Goal: Find specific page/section: Find specific page/section

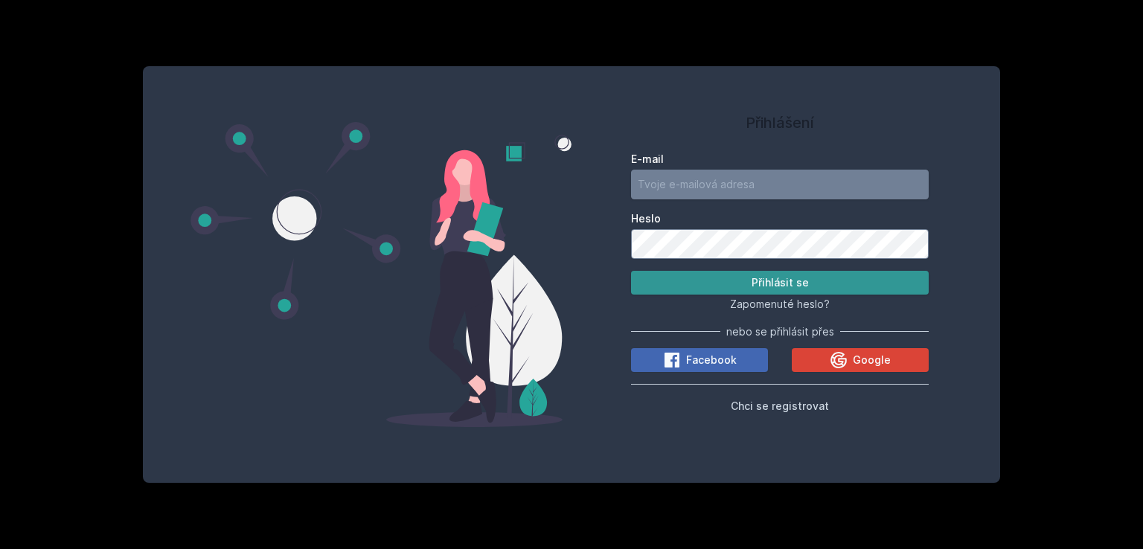
type input "shei03"
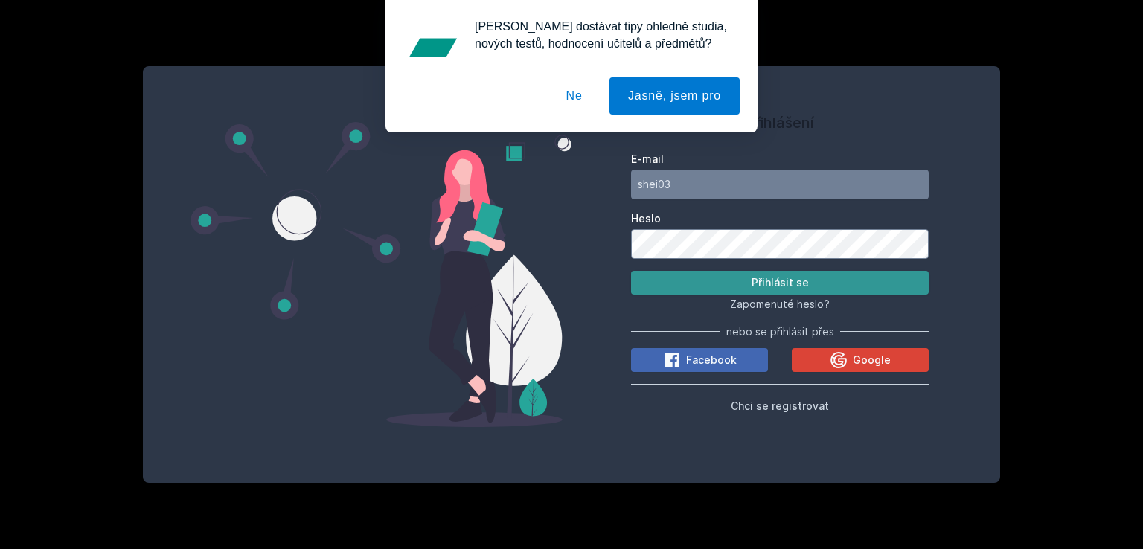
click at [730, 287] on button "Přihlásit se" at bounding box center [780, 283] width 298 height 24
click at [581, 103] on button "Ne" at bounding box center [575, 95] width 54 height 37
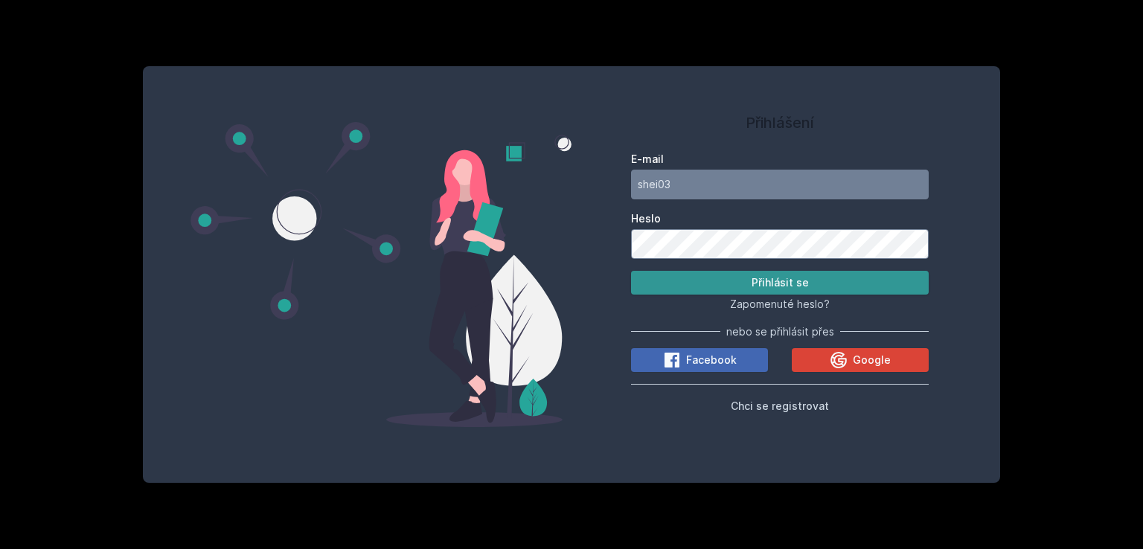
click at [737, 282] on button "Přihlásit se" at bounding box center [780, 283] width 298 height 24
drag, startPoint x: 737, startPoint y: 282, endPoint x: 732, endPoint y: 262, distance: 20.6
click at [737, 281] on button "Přihlásit se" at bounding box center [780, 283] width 298 height 24
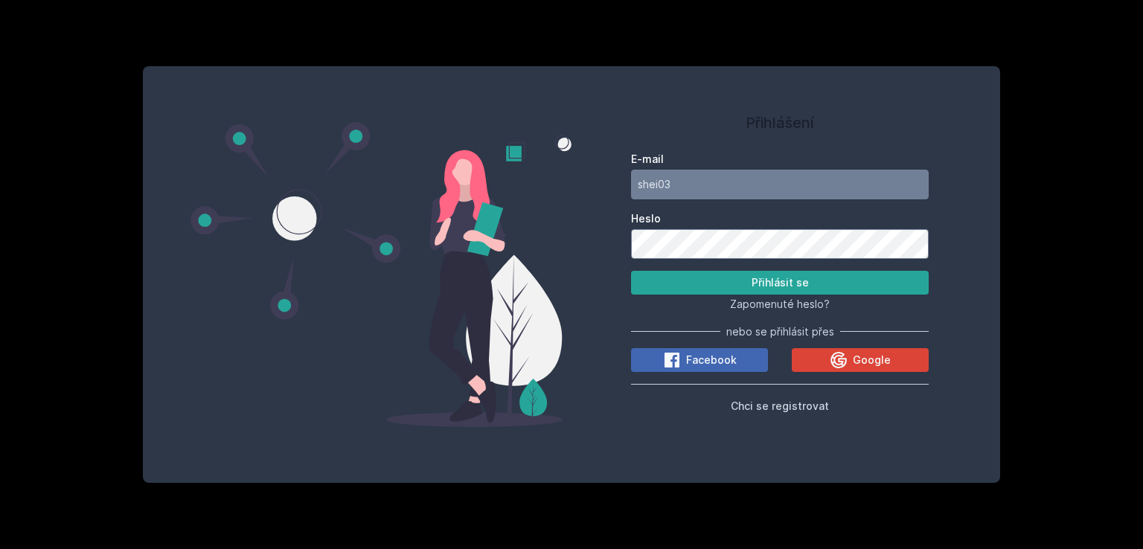
click at [723, 267] on form "E-mail shei03 [PERSON_NAME] se" at bounding box center [780, 223] width 298 height 143
click at [631, 271] on button "Přihlásit se" at bounding box center [780, 283] width 298 height 24
click at [859, 357] on span "Google" at bounding box center [872, 360] width 38 height 15
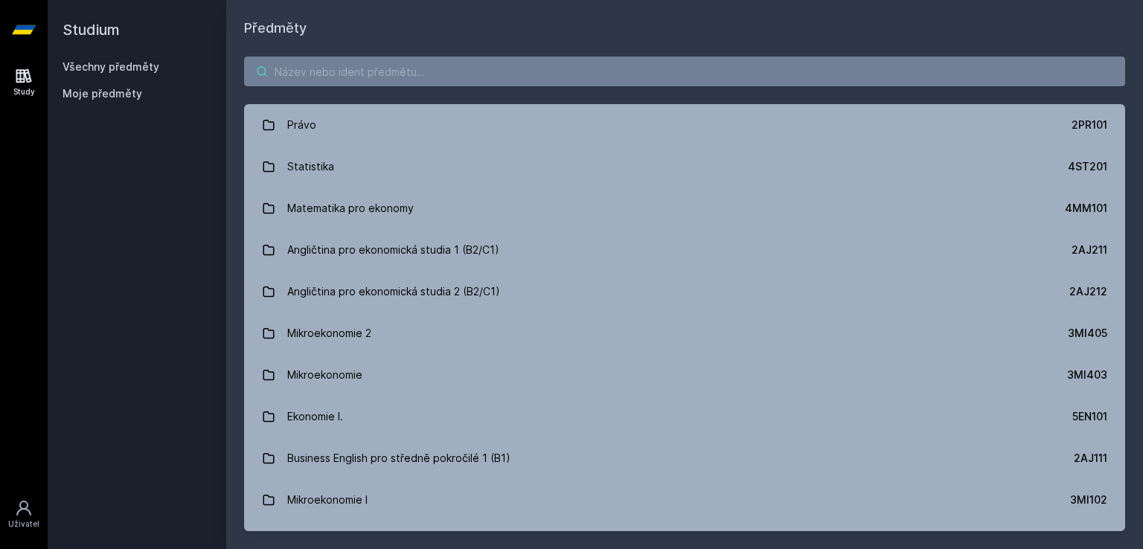
click at [494, 75] on input "search" at bounding box center [684, 72] width 881 height 30
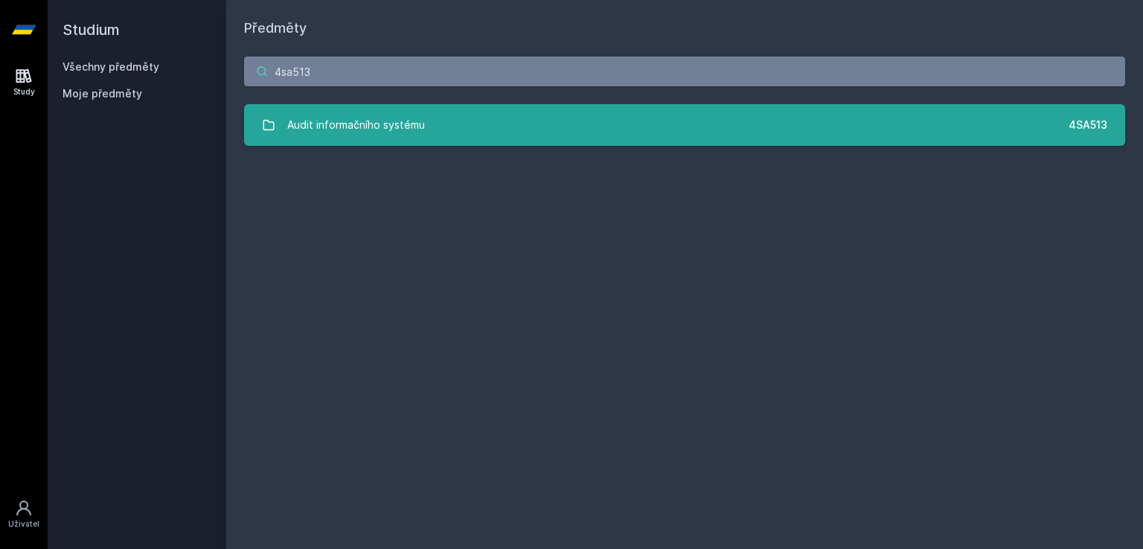
type input "4sa513"
click at [485, 126] on link "Audit informačního systému 4SA513" at bounding box center [684, 125] width 881 height 42
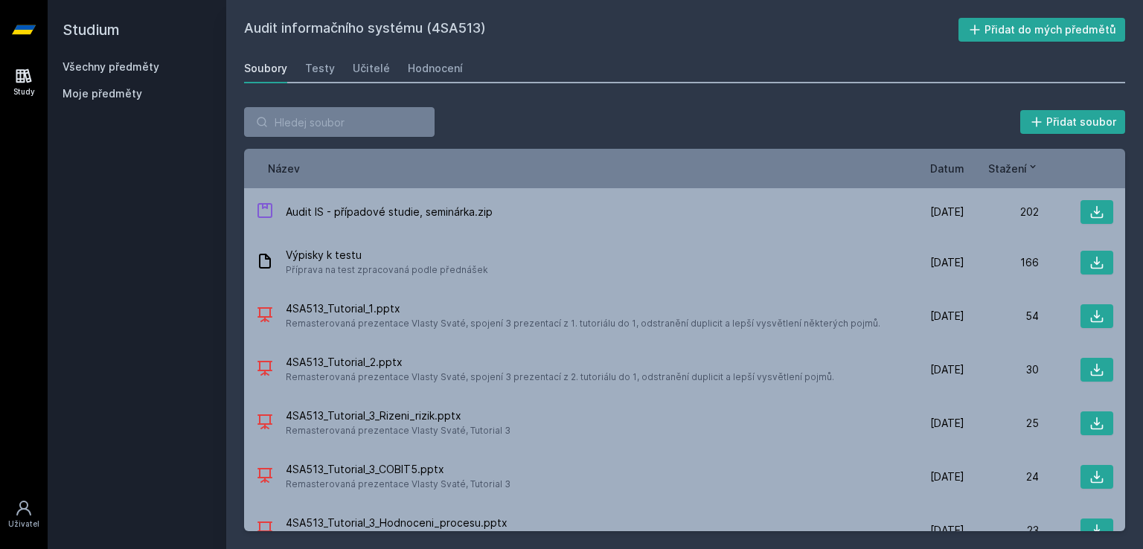
click at [951, 170] on span "Datum" at bounding box center [947, 169] width 34 height 16
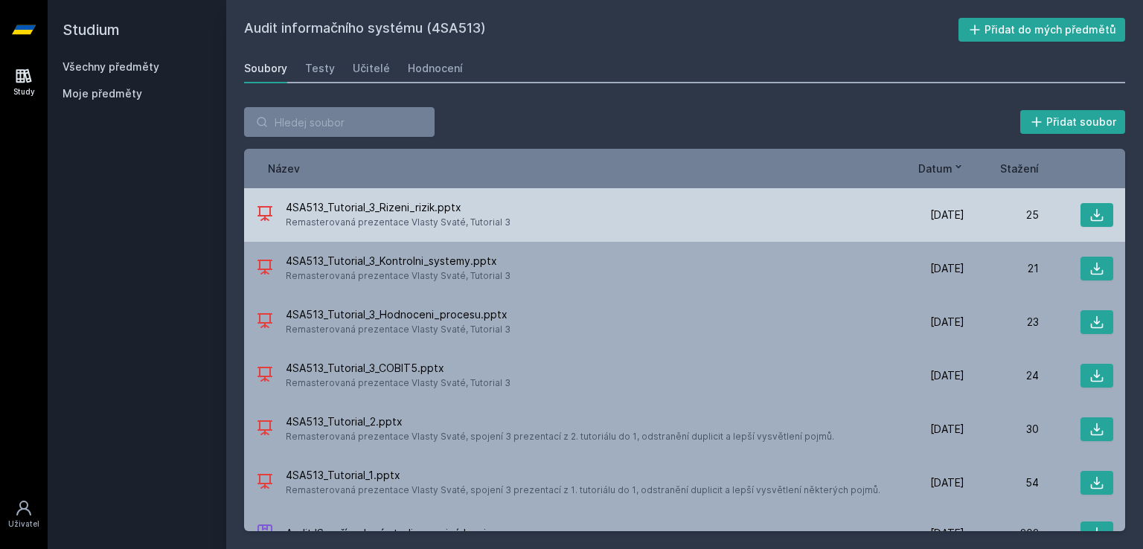
scroll to position [80, 0]
